Goal: Navigation & Orientation: Understand site structure

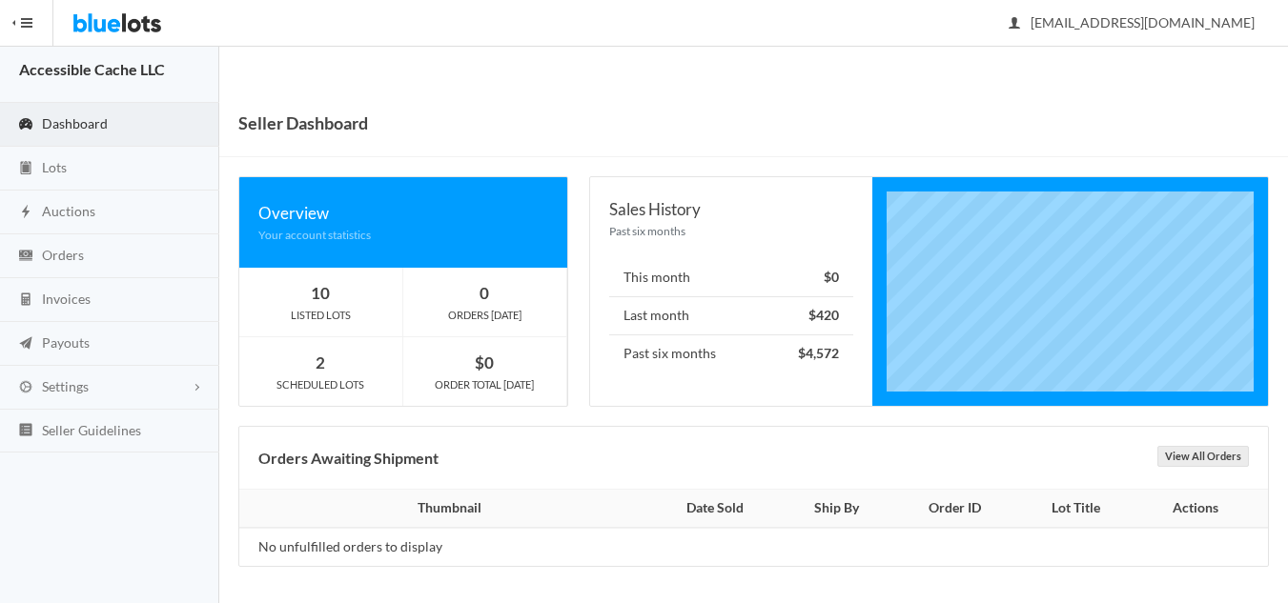
scroll to position [10, 0]
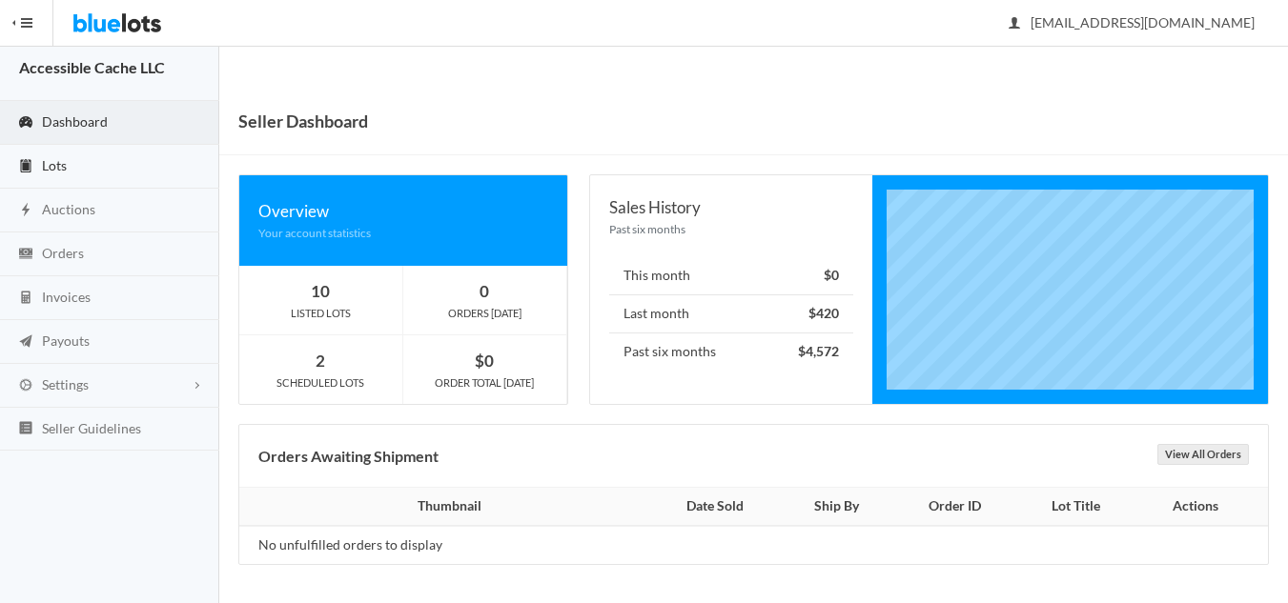
click at [49, 162] on span "Lots" at bounding box center [54, 165] width 25 height 16
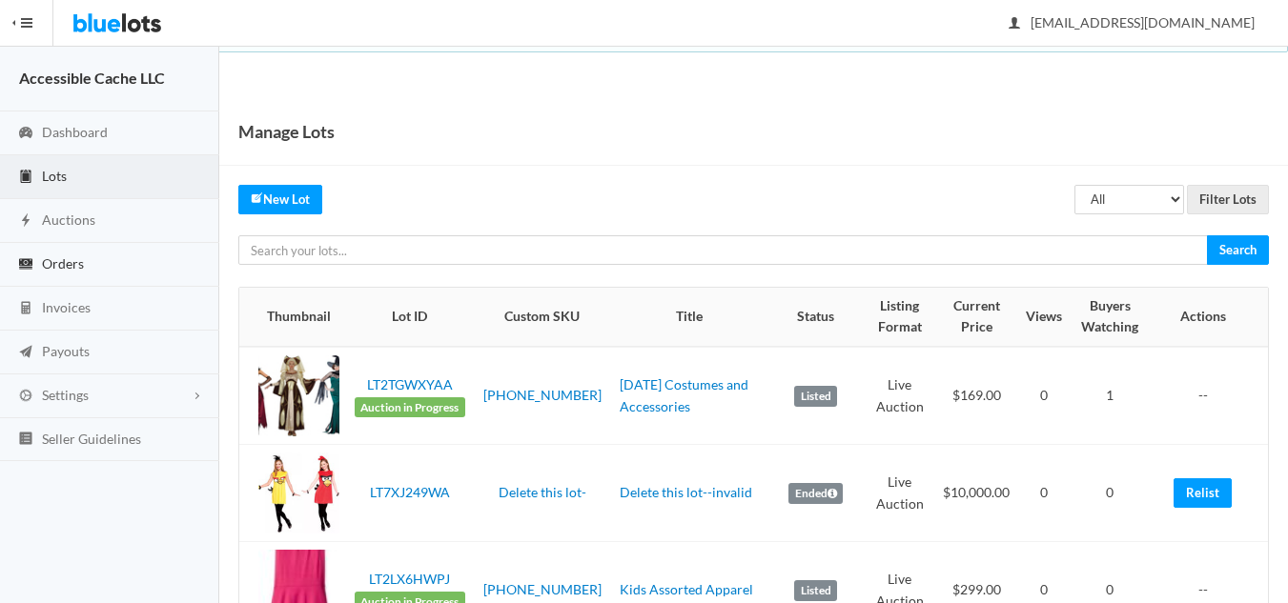
click at [73, 262] on span "Orders" at bounding box center [63, 263] width 42 height 16
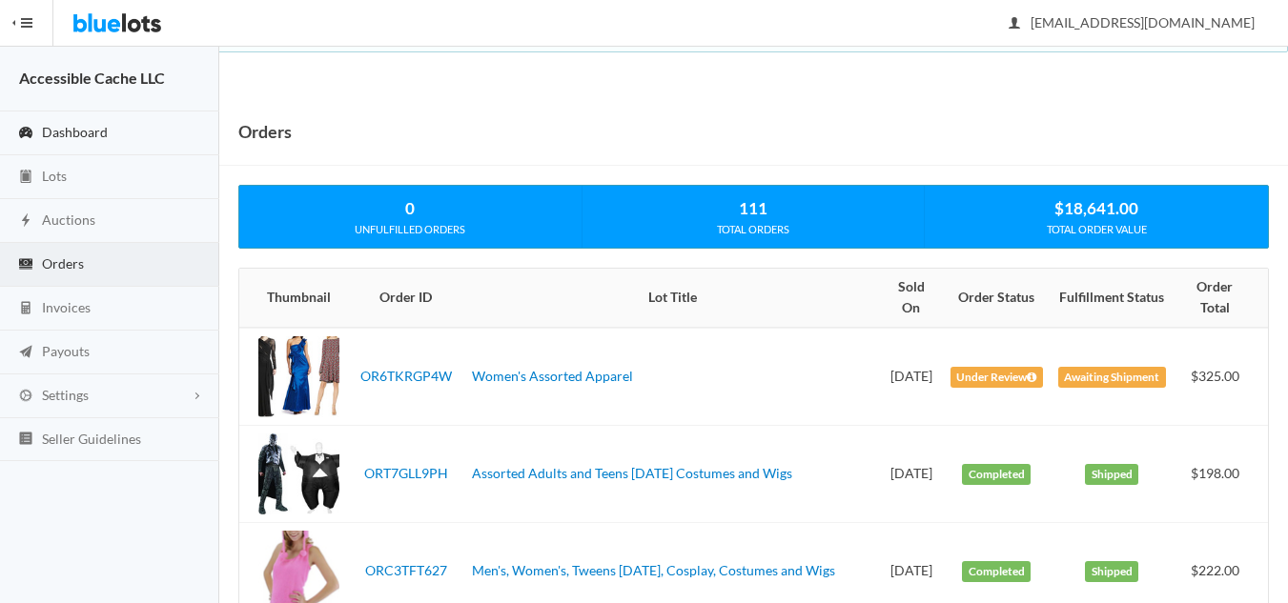
click at [79, 132] on span "Dashboard" at bounding box center [75, 132] width 66 height 16
